Goal: Information Seeking & Learning: Learn about a topic

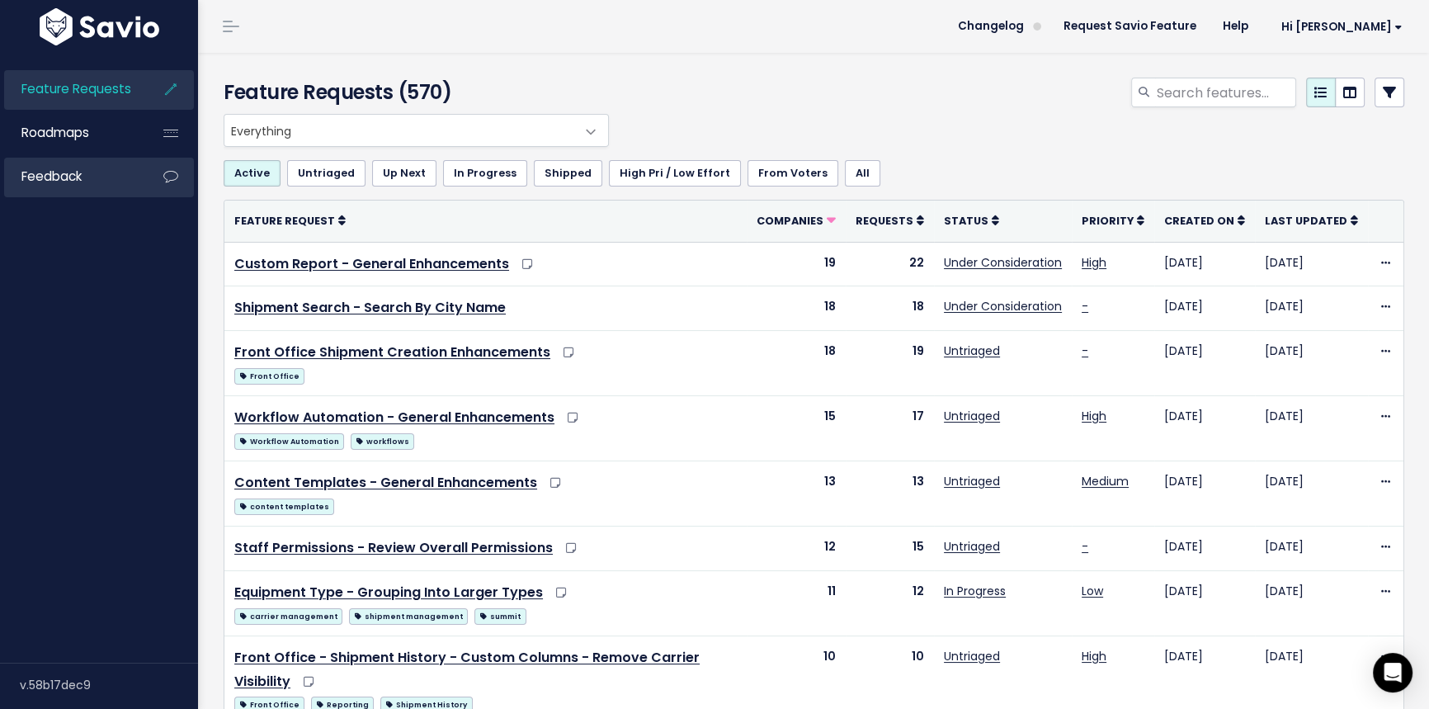
click at [90, 177] on link "Feedback" at bounding box center [70, 177] width 133 height 38
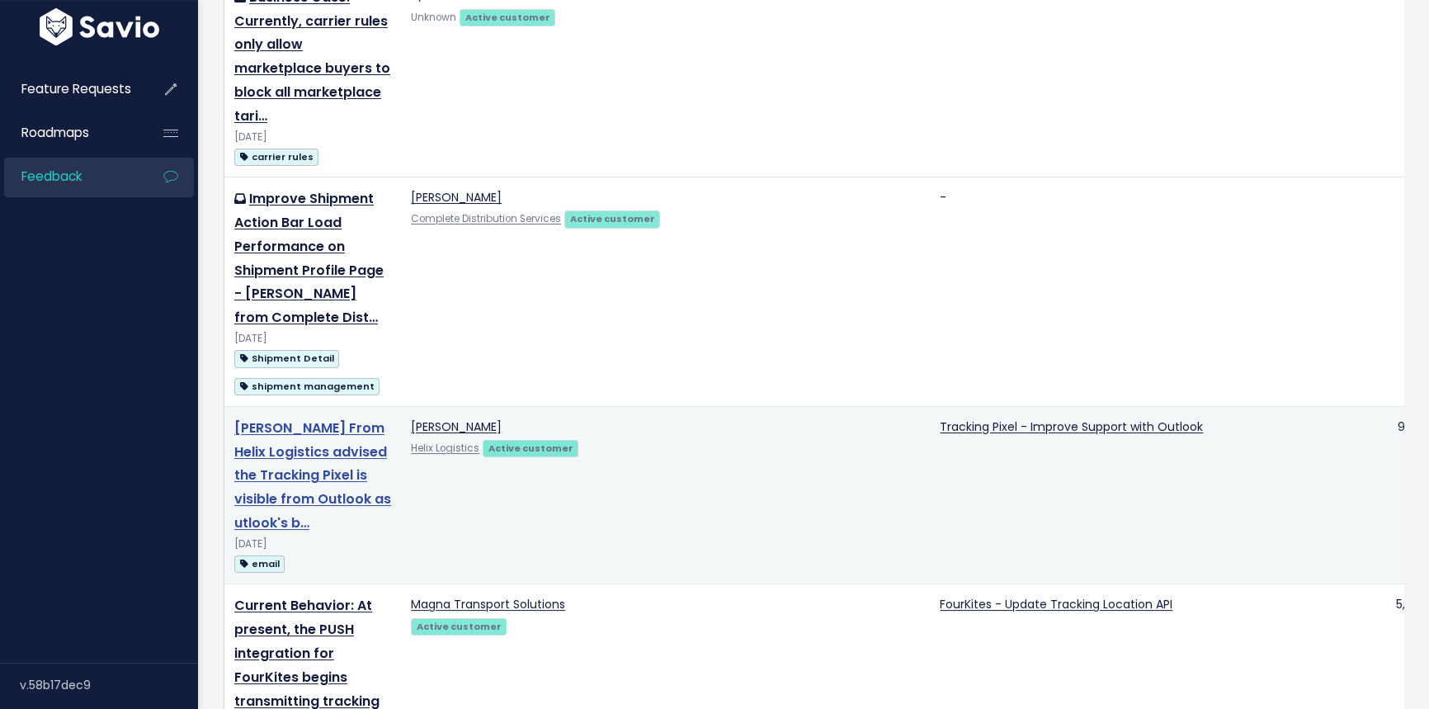
scroll to position [375, 0]
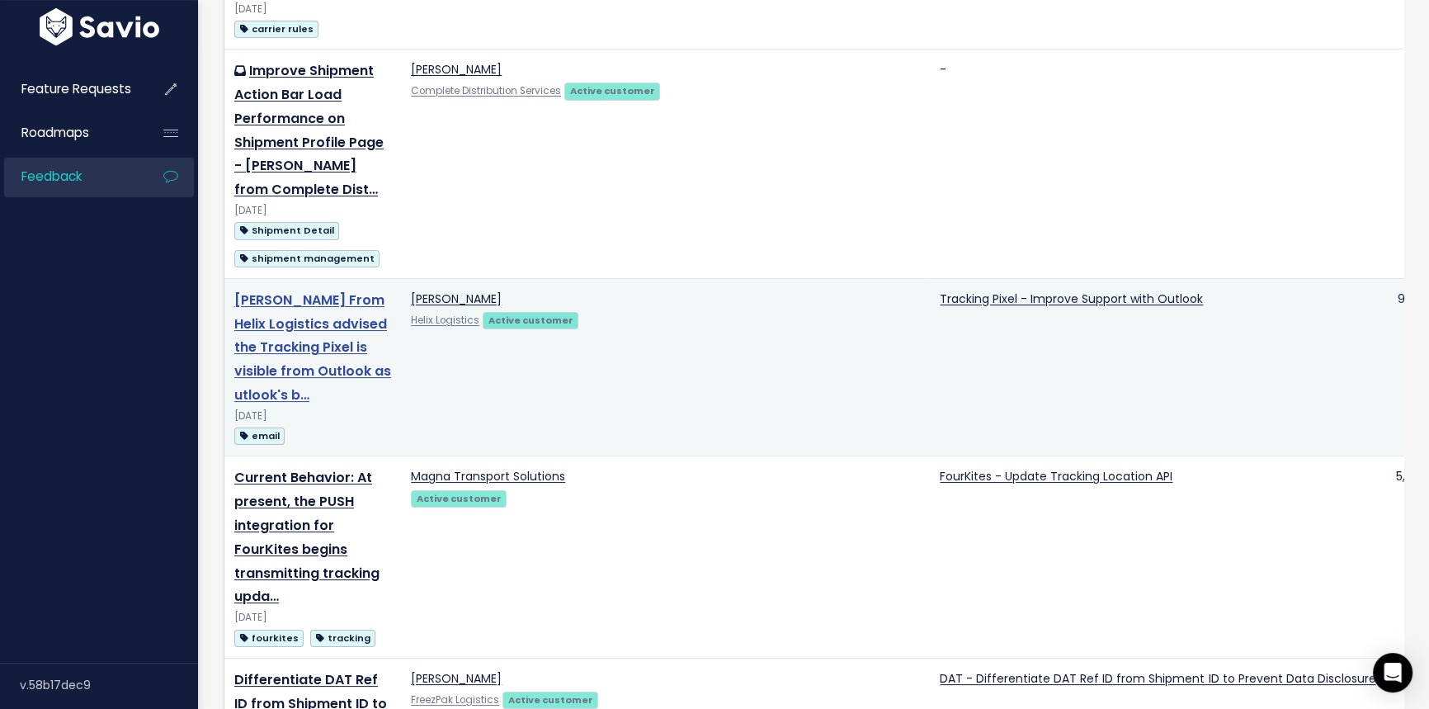
click at [318, 346] on link "Sarah Winters From Helix Logistics advised the Tracking Pixel is visible from O…" at bounding box center [312, 347] width 157 height 114
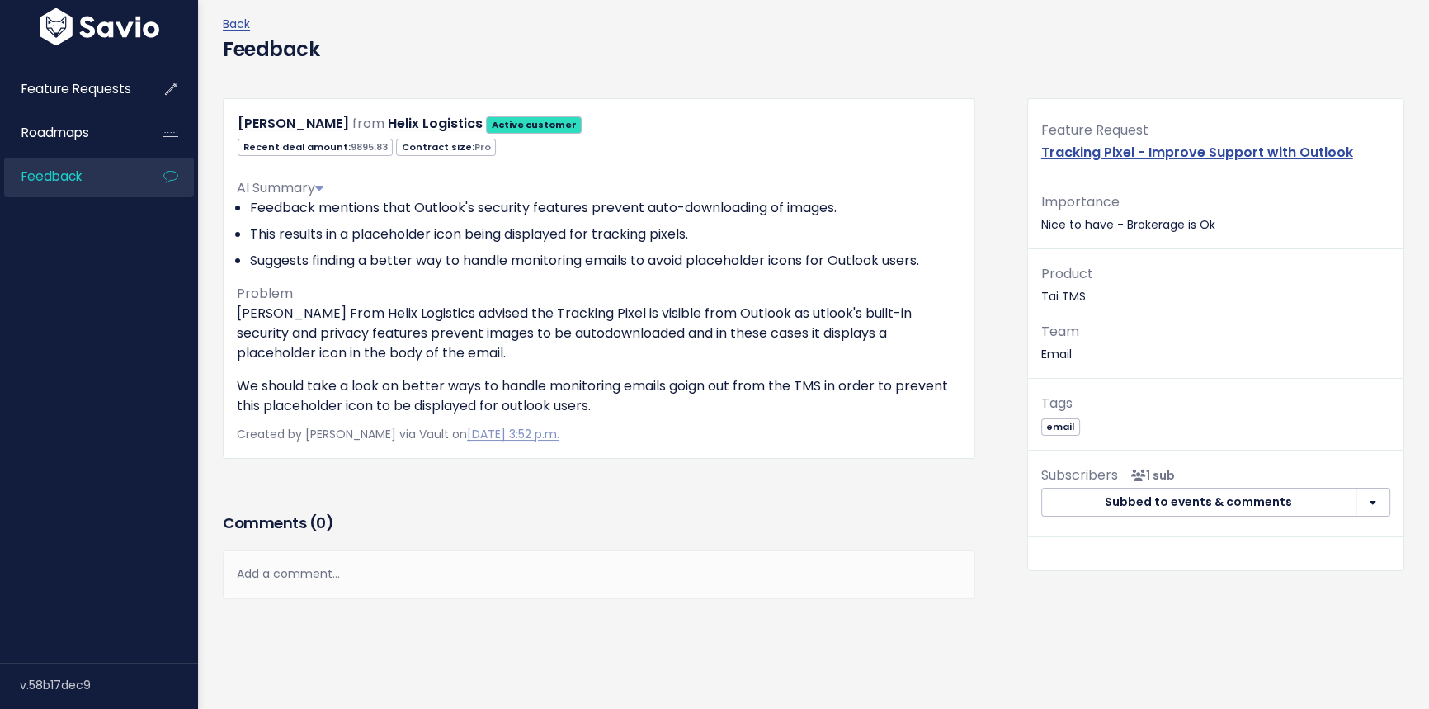
scroll to position [122, 0]
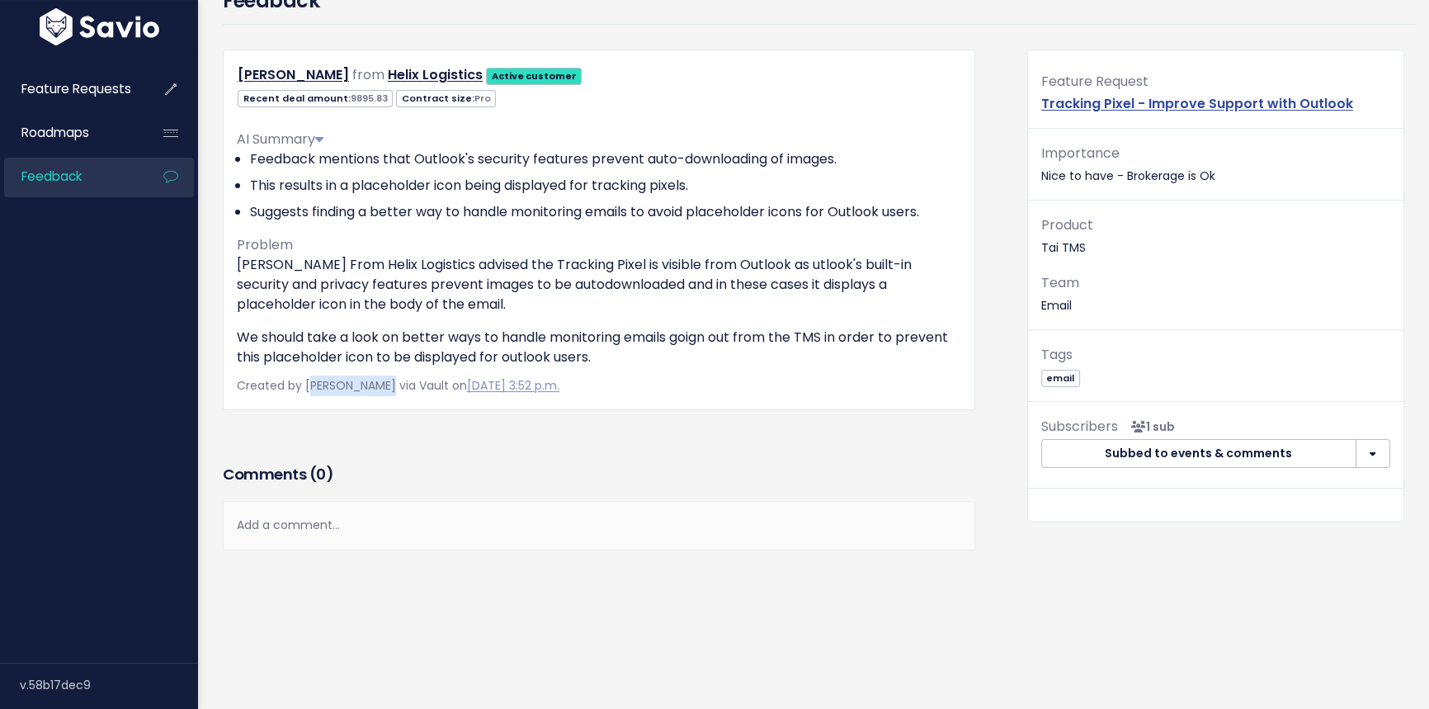
drag, startPoint x: 309, startPoint y: 376, endPoint x: 399, endPoint y: 376, distance: 89.1
click at [396, 377] on span "Created by Hector Gonzalez via Vault on Aug. 26, 2025, 3:52 p.m." at bounding box center [398, 385] width 323 height 17
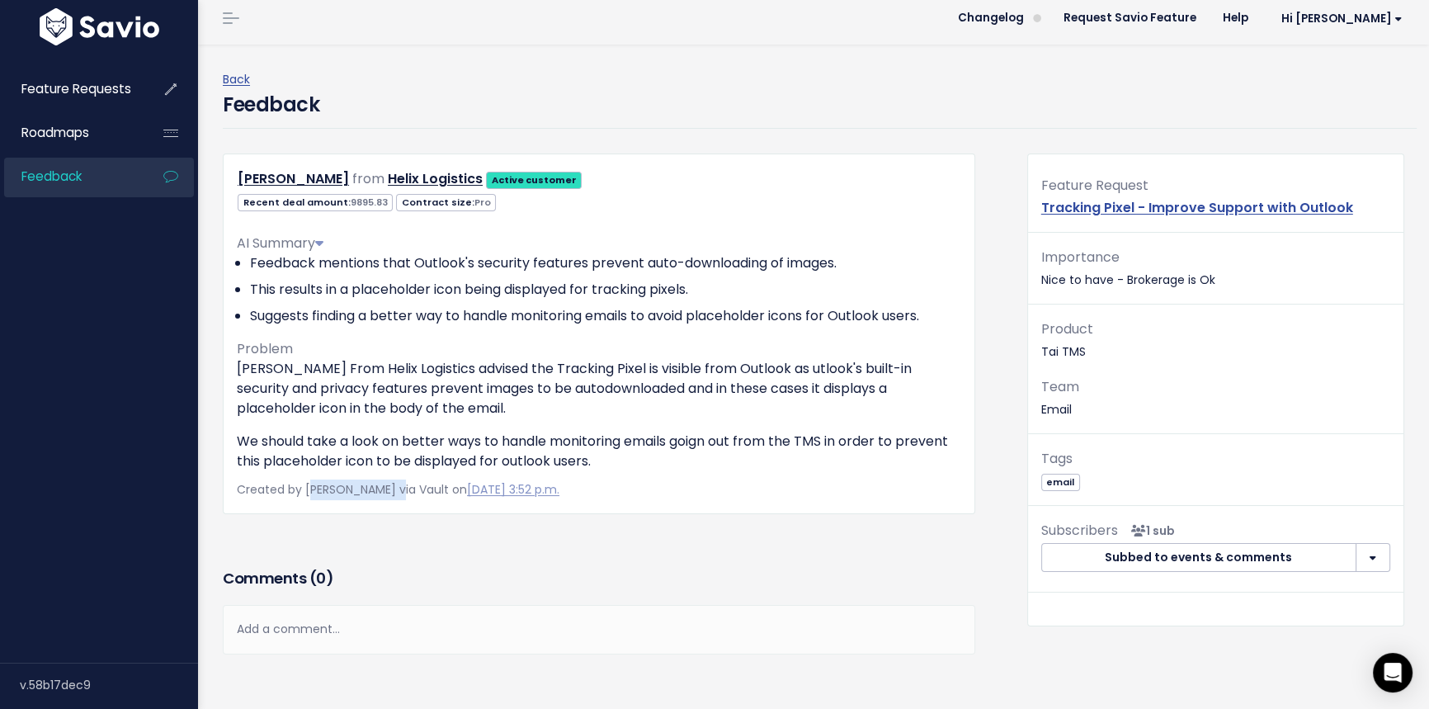
scroll to position [0, 0]
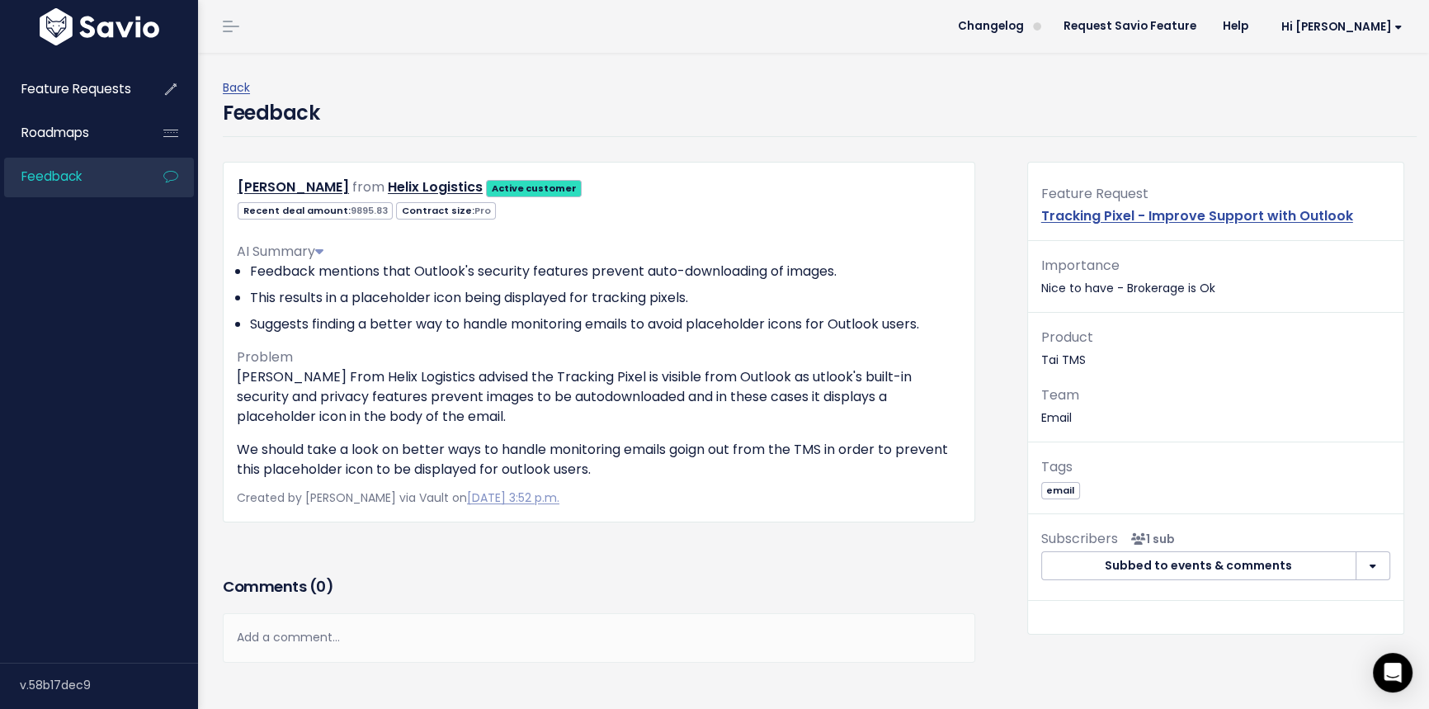
click at [914, 265] on li "Feedback mentions that Outlook's security features prevent auto-downloading of …" at bounding box center [605, 272] width 711 height 20
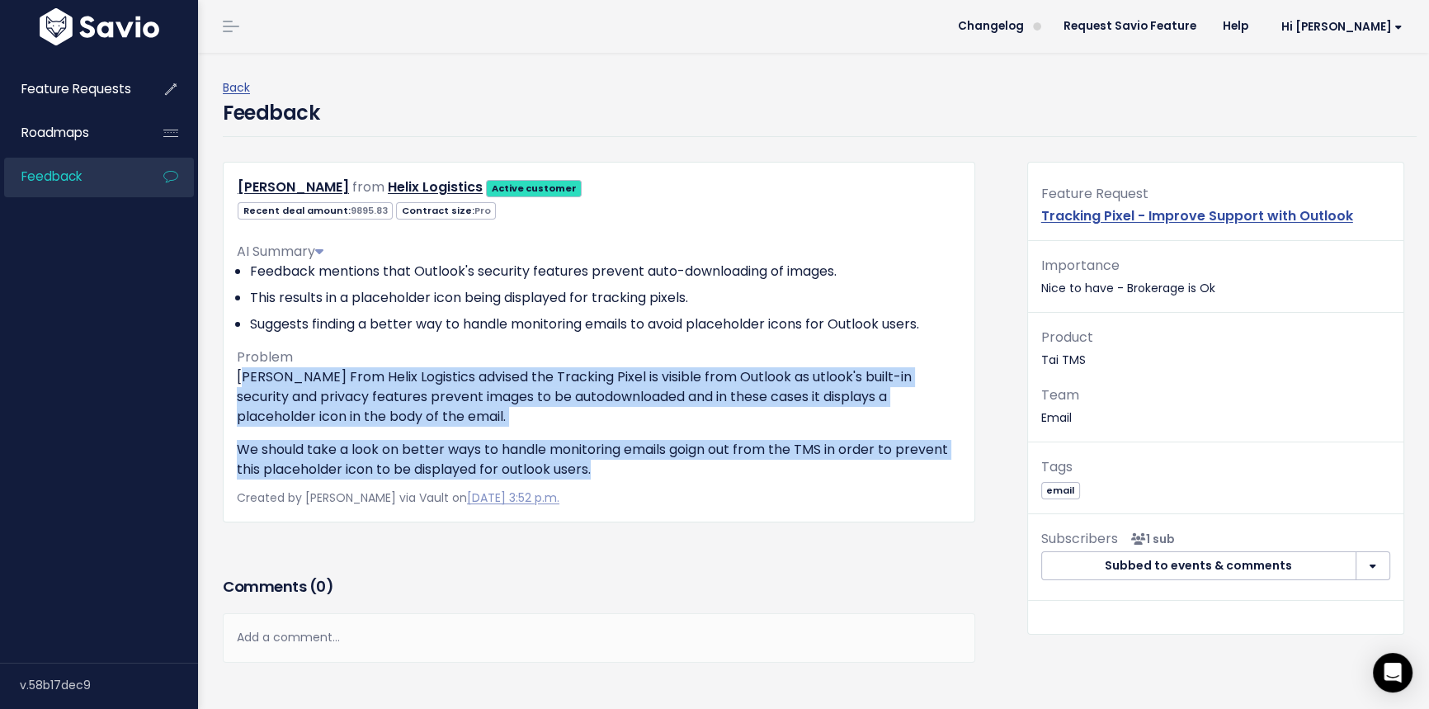
drag, startPoint x: 242, startPoint y: 377, endPoint x: 800, endPoint y: 481, distance: 567.5
click at [861, 476] on div "Sarah Winters From Helix Logistics advised the Tracking Pixel is visible from O…" at bounding box center [599, 423] width 725 height 112
click at [777, 473] on p "We should take a look on better ways to handle monitoring emails goign out from…" at bounding box center [599, 460] width 725 height 40
drag, startPoint x: 694, startPoint y: 474, endPoint x: 678, endPoint y: 477, distance: 16.8
click at [694, 475] on p "We should take a look on better ways to handle monitoring emails goign out from…" at bounding box center [599, 460] width 725 height 40
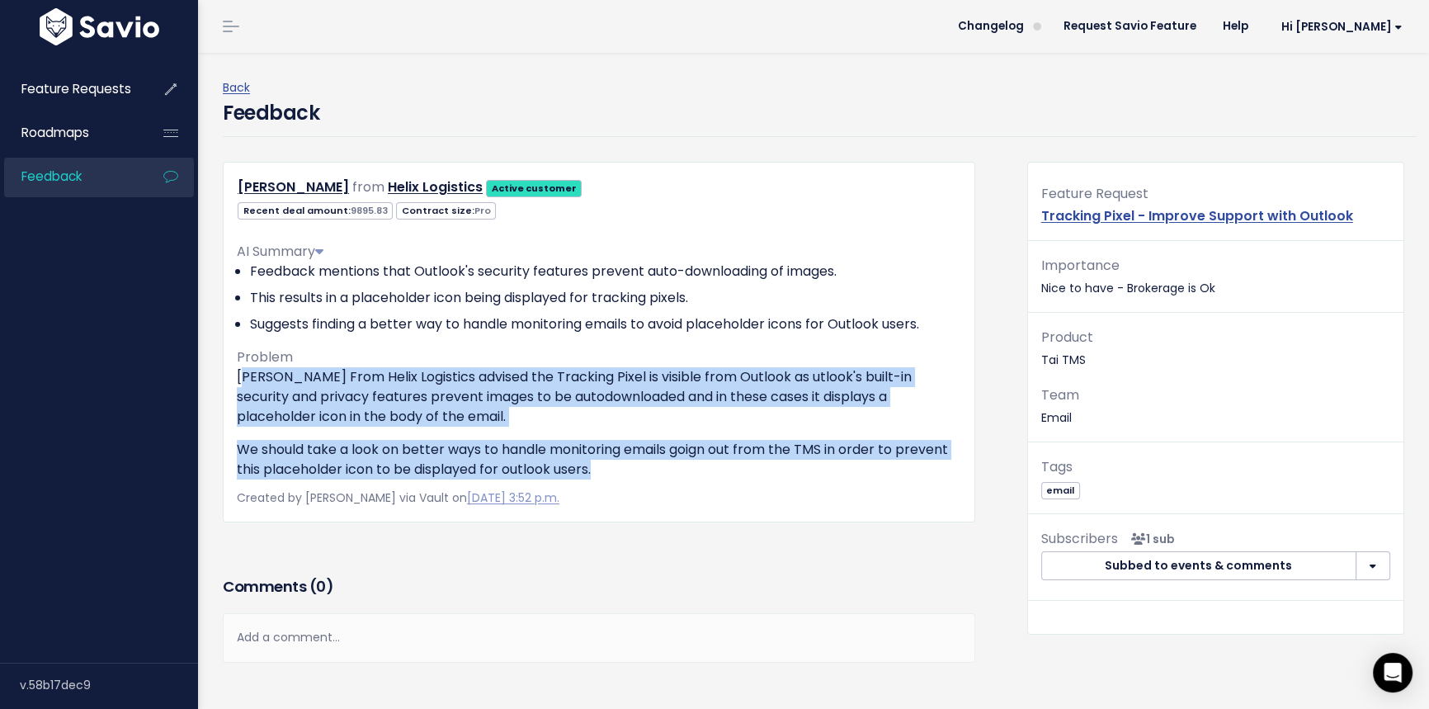
click at [655, 468] on p "We should take a look on better ways to handle monitoring emails goign out from…" at bounding box center [599, 460] width 725 height 40
click at [644, 465] on p "We should take a look on better ways to handle monitoring emails goign out from…" at bounding box center [599, 460] width 725 height 40
click at [629, 458] on p "We should take a look on better ways to handle monitoring emails goign out from…" at bounding box center [599, 460] width 725 height 40
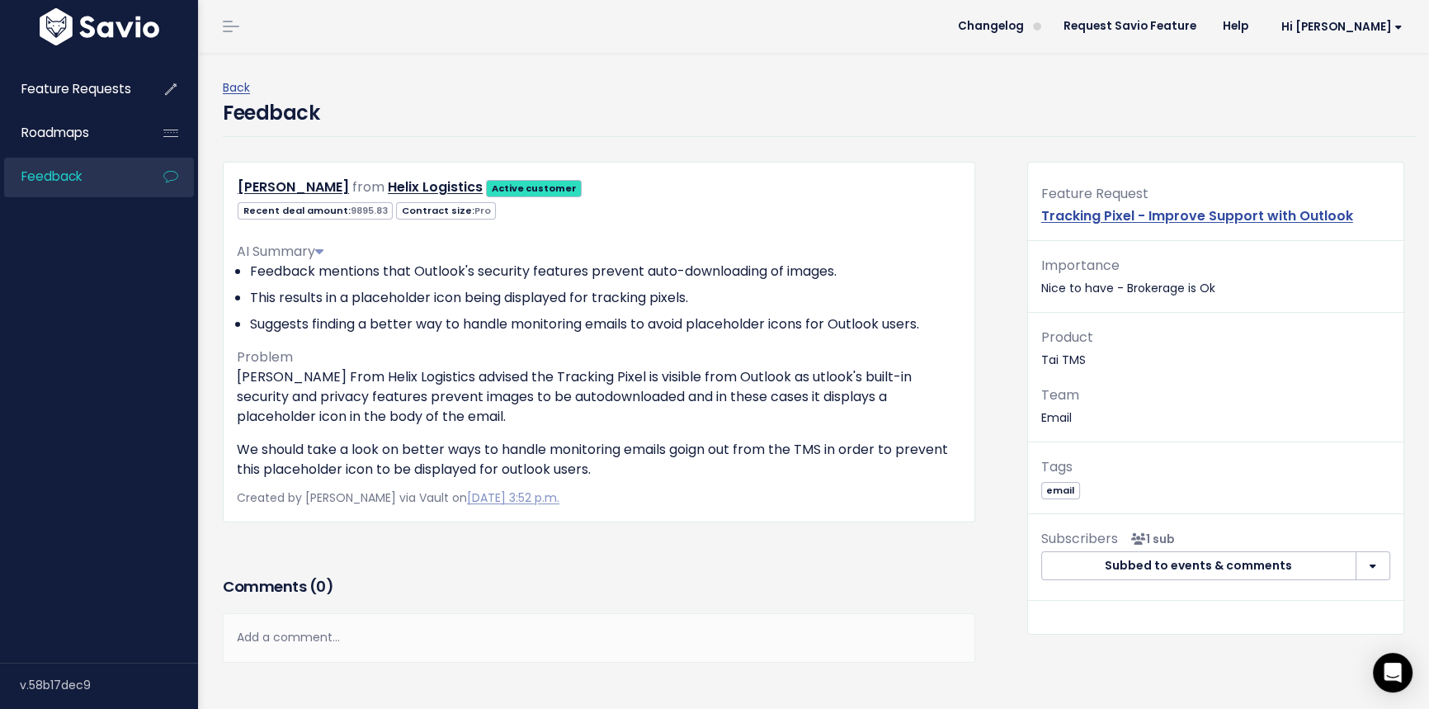
click at [259, 272] on li "Feedback mentions that Outlook's security features prevent auto-downloading of …" at bounding box center [605, 272] width 711 height 20
click at [252, 270] on li "Feedback mentions that Outlook's security features prevent auto-downloading of …" at bounding box center [605, 272] width 711 height 20
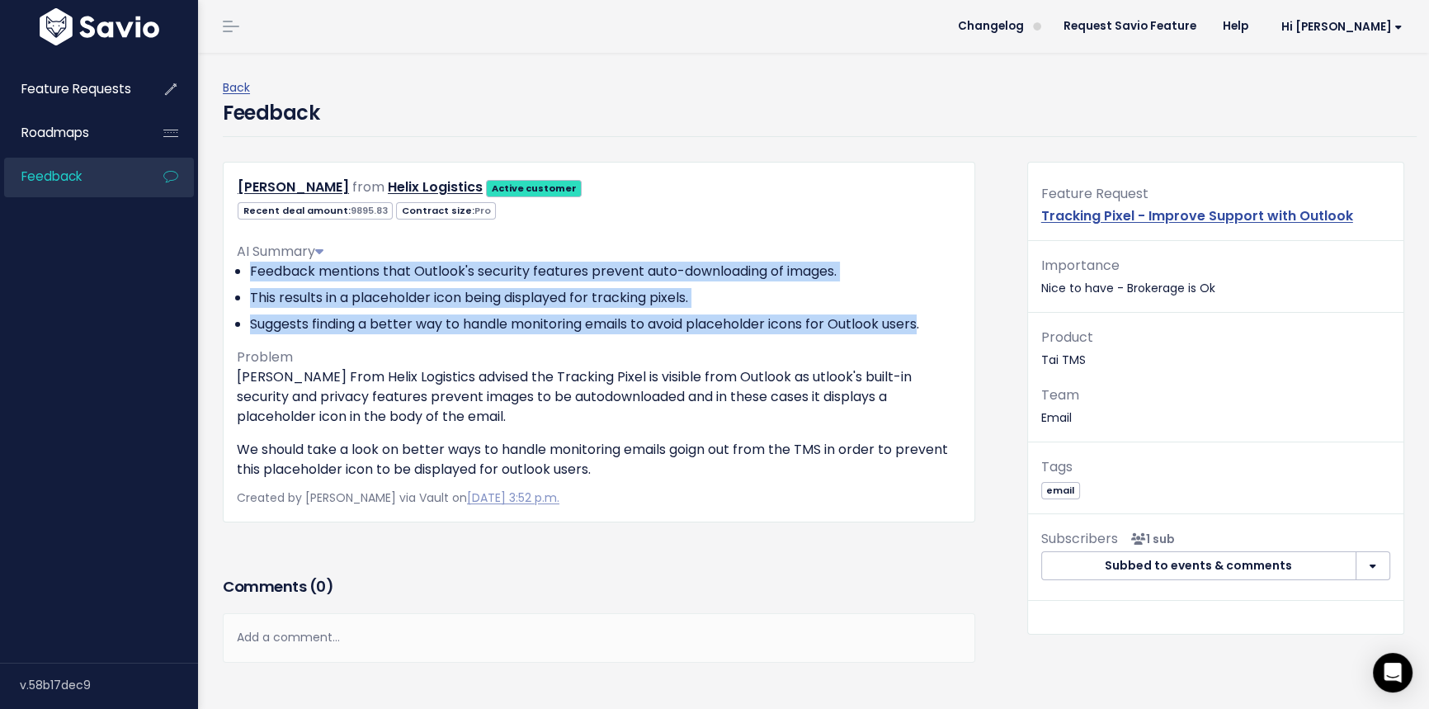
drag, startPoint x: 252, startPoint y: 271, endPoint x: 915, endPoint y: 314, distance: 664.9
click at [915, 314] on ul "Feedback mentions that Outlook's security features prevent auto-downloading of …" at bounding box center [599, 298] width 725 height 73
click at [97, 90] on span "Feature Requests" at bounding box center [76, 88] width 110 height 17
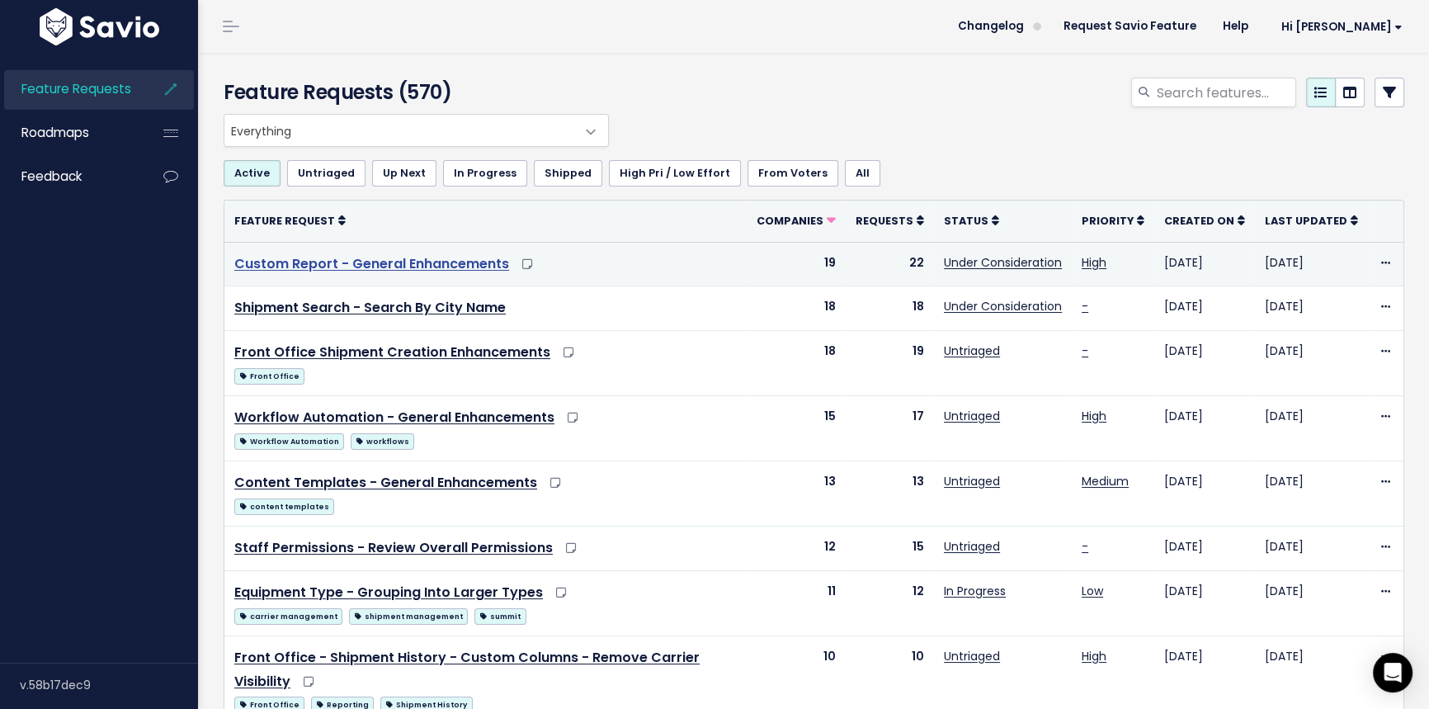
click at [404, 262] on link "Custom Report - General Enhancements" at bounding box center [371, 263] width 275 height 19
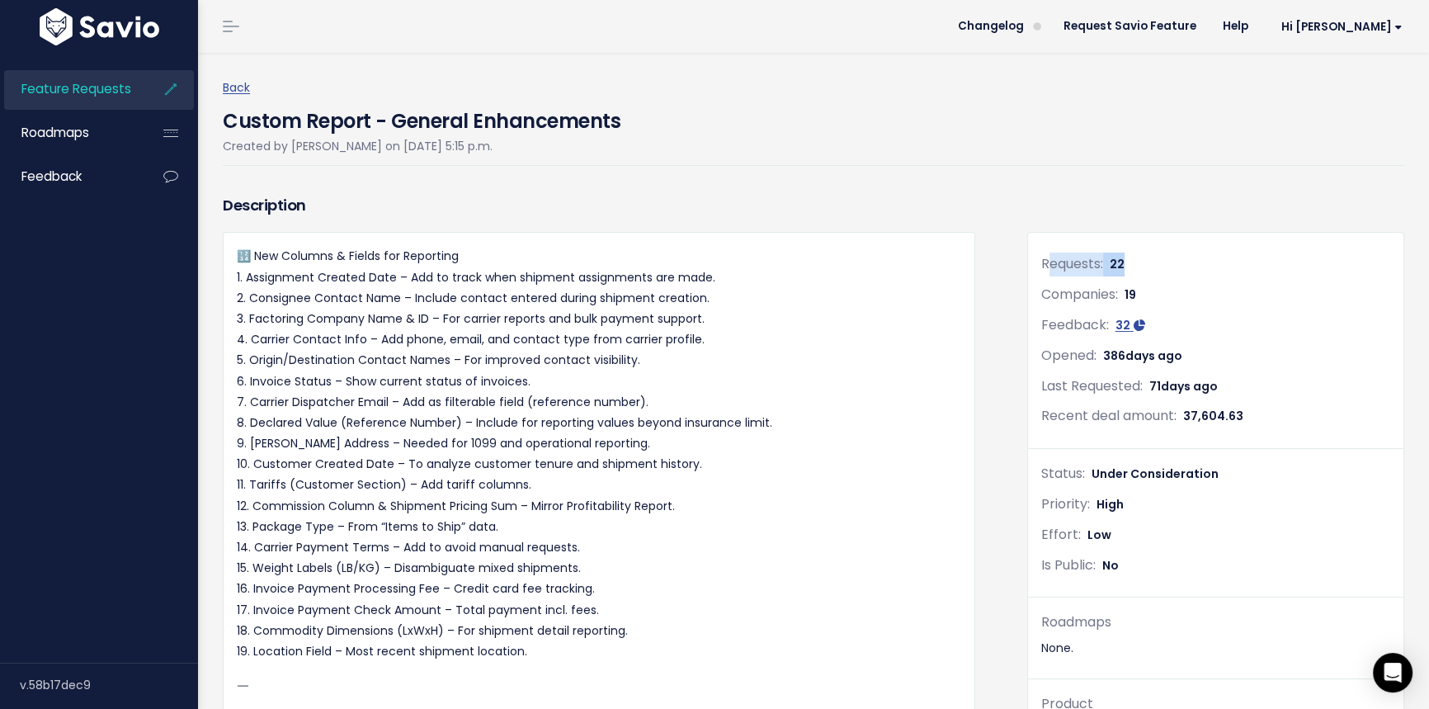
drag, startPoint x: 1064, startPoint y: 263, endPoint x: 1141, endPoint y: 260, distance: 77.6
click at [1141, 258] on div "Requests: 22" at bounding box center [1215, 265] width 349 height 24
click at [1141, 259] on div "Requests: 22" at bounding box center [1215, 265] width 349 height 24
click at [1131, 264] on div "Requests: 22" at bounding box center [1215, 265] width 349 height 24
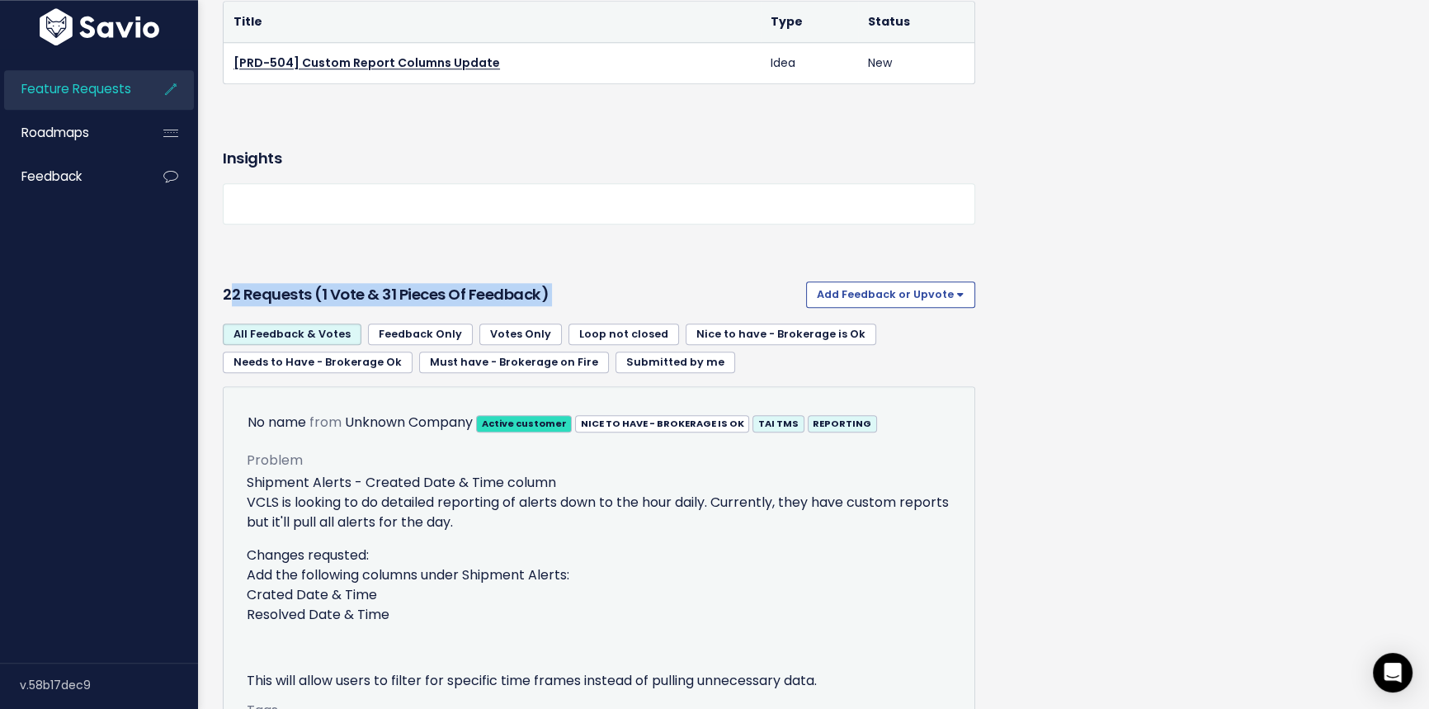
drag, startPoint x: 229, startPoint y: 309, endPoint x: 350, endPoint y: 330, distance: 122.2
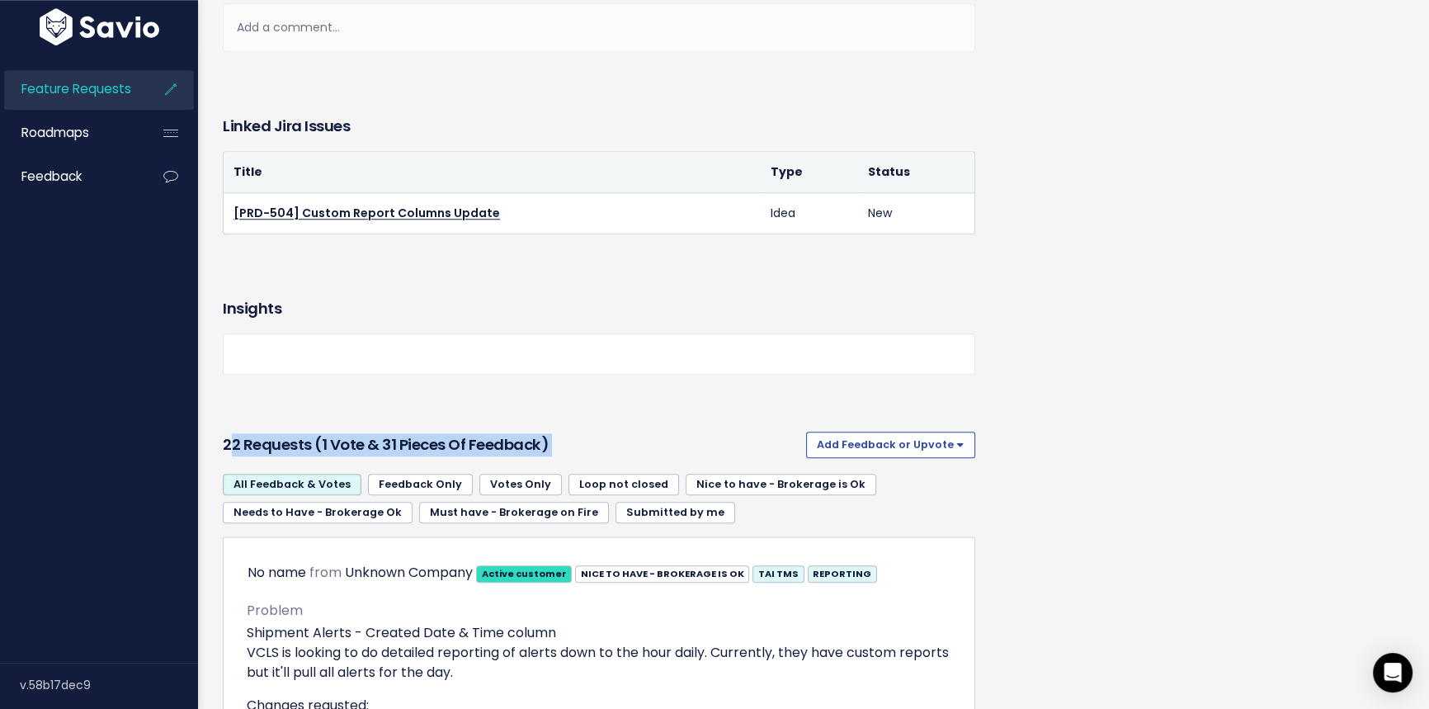
scroll to position [1950, 0]
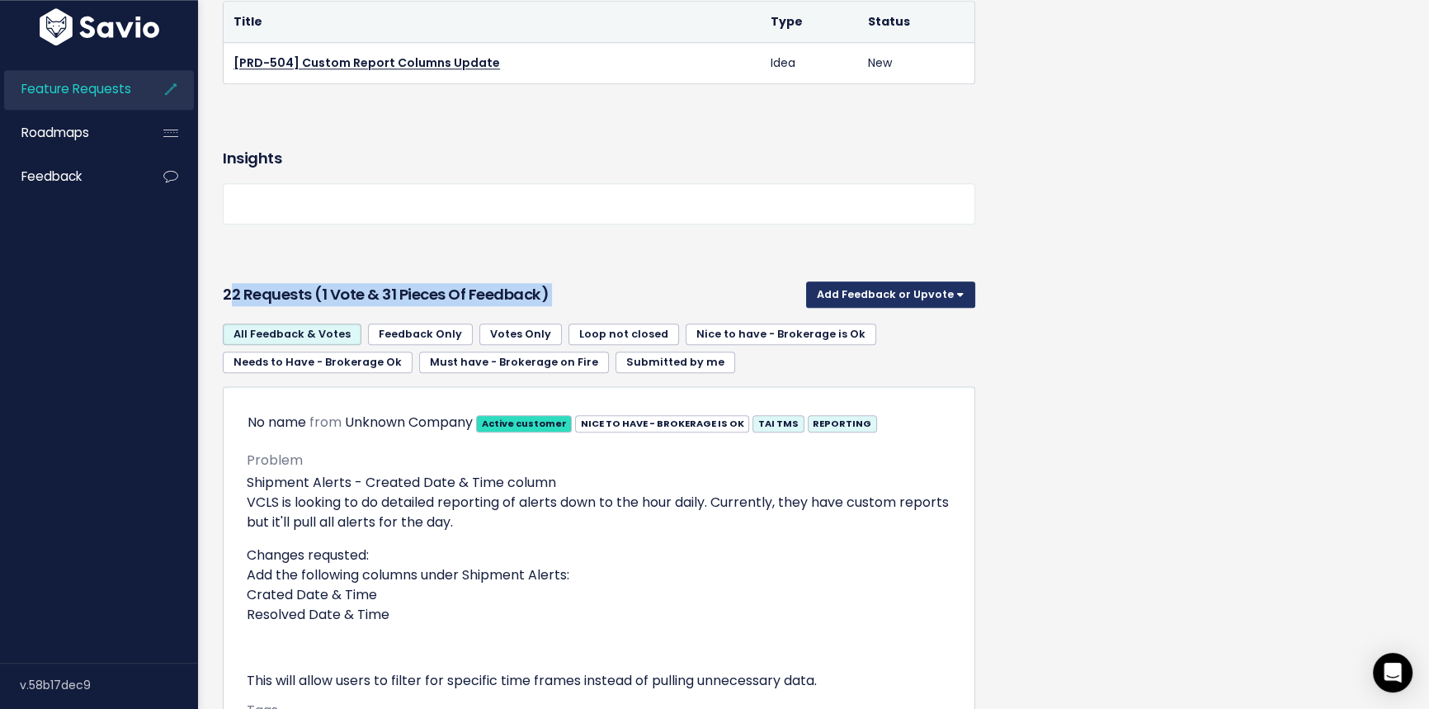
click at [876, 308] on button "Add Feedback or Upvote" at bounding box center [890, 294] width 169 height 26
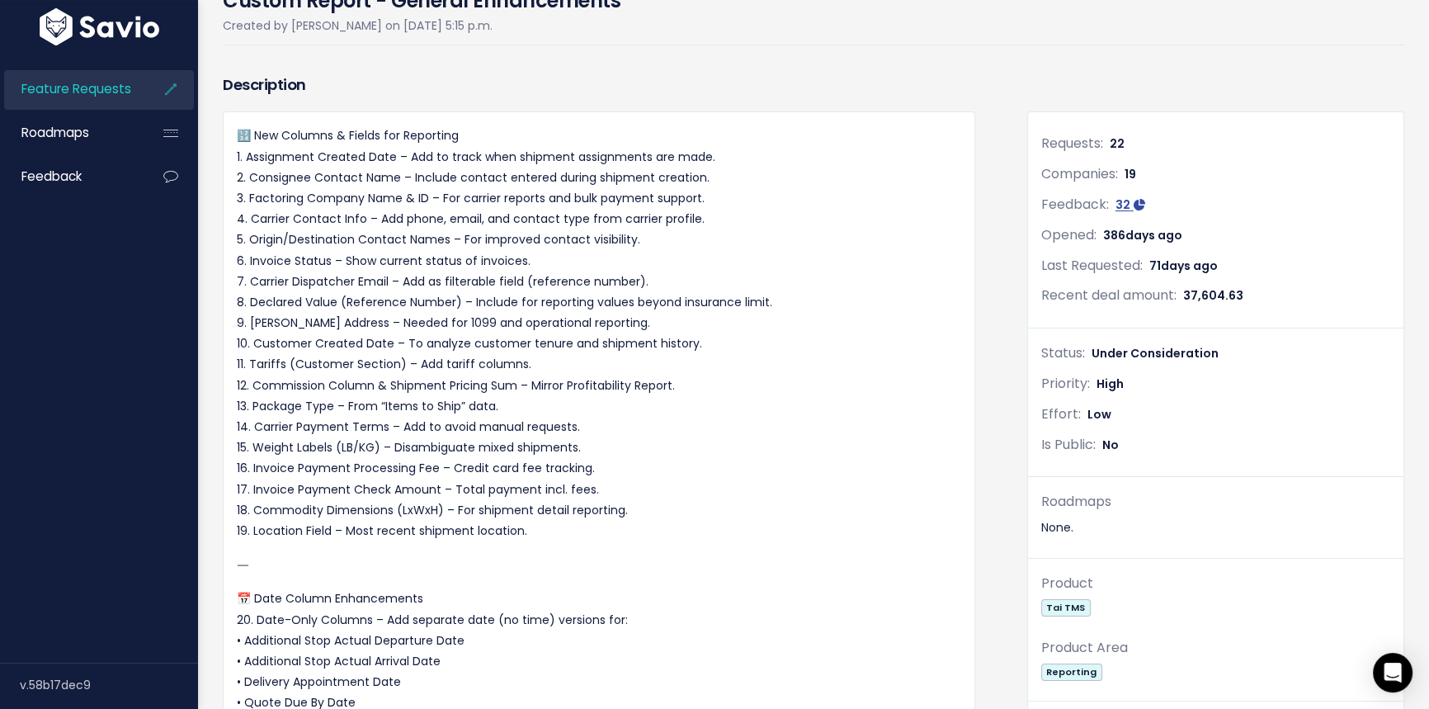
scroll to position [0, 0]
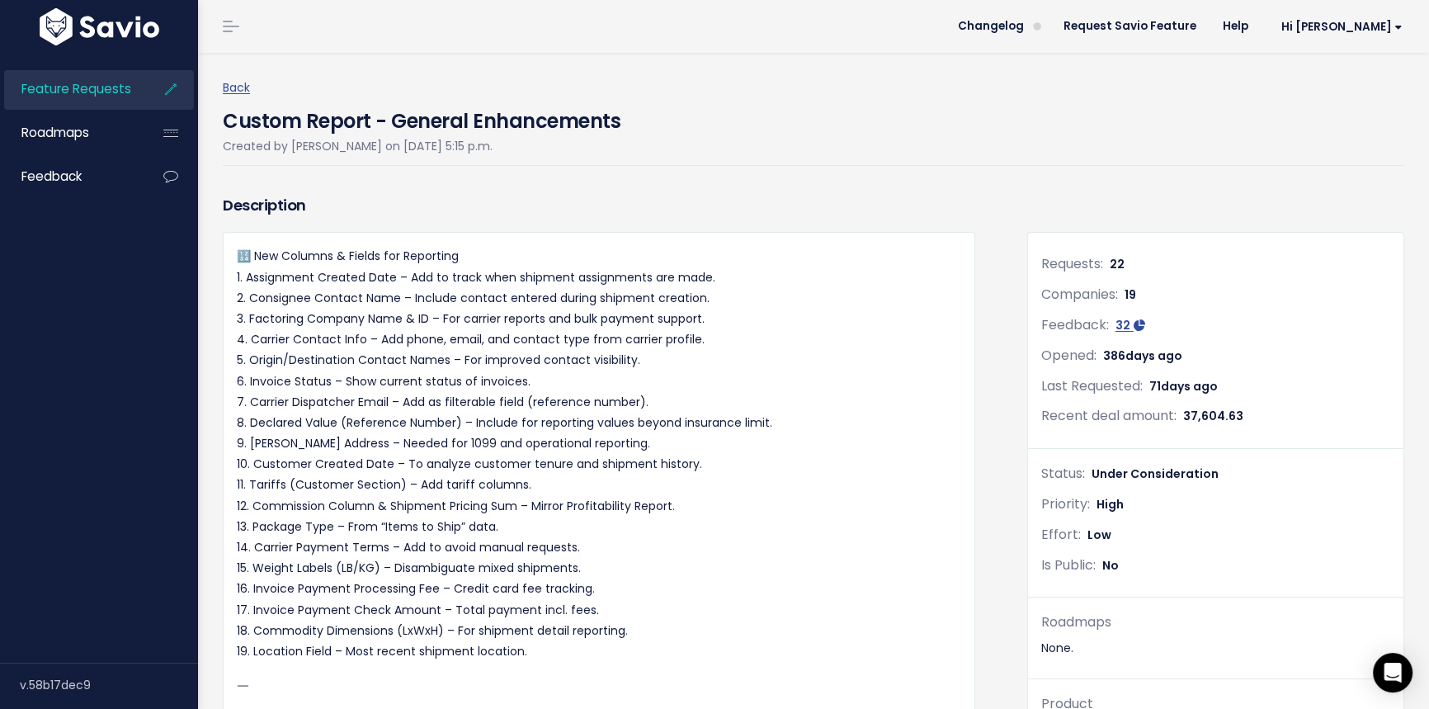
drag, startPoint x: 1035, startPoint y: 417, endPoint x: 1251, endPoint y: 409, distance: 216.3
click at [1251, 409] on div "Recent deal amount: 37,604.63" at bounding box center [1215, 416] width 349 height 24
drag, startPoint x: 1048, startPoint y: 264, endPoint x: 1141, endPoint y: 267, distance: 93.3
click at [1141, 267] on div "Requests: 22" at bounding box center [1215, 265] width 349 height 24
drag, startPoint x: 1021, startPoint y: 331, endPoint x: 1174, endPoint y: 323, distance: 153.7
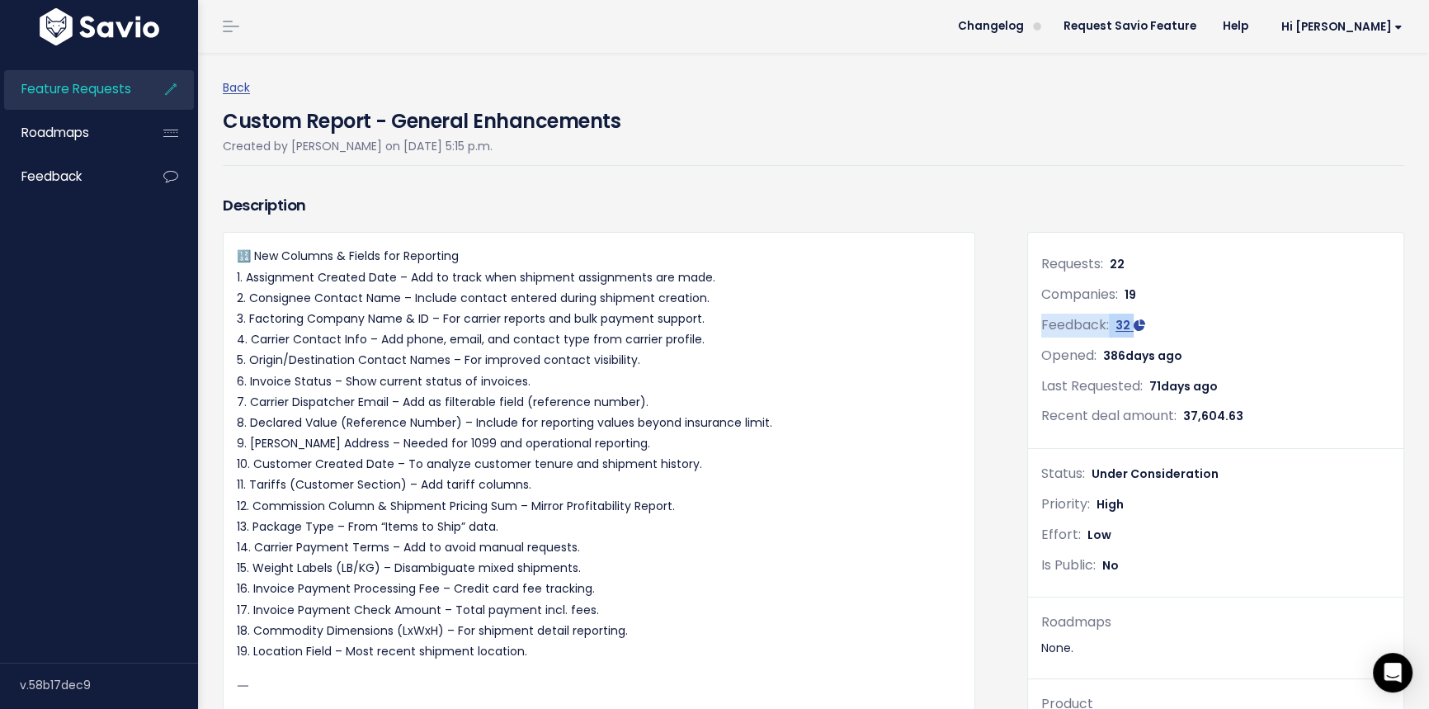
click at [1174, 323] on div "Requests: 22 Companies: 19 Feedback: 32 Opened: [DATE] Last Requested: [DATE] R…" at bounding box center [1215, 351] width 375 height 196
click at [1181, 325] on div "Feedback: 32" at bounding box center [1215, 326] width 349 height 24
